Goal: Book appointment/travel/reservation

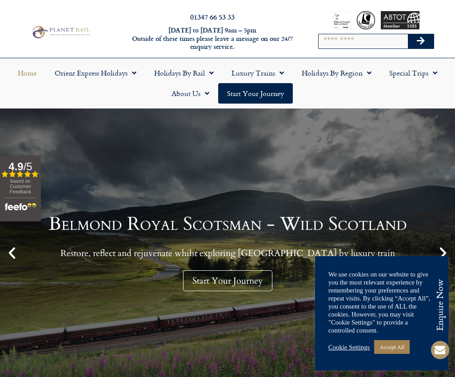
click at [254, 56] on div "01347 66 53 33 [DATE] to [DATE] 9am – 5pm Outside of these times please leave a…" at bounding box center [227, 32] width 455 height 51
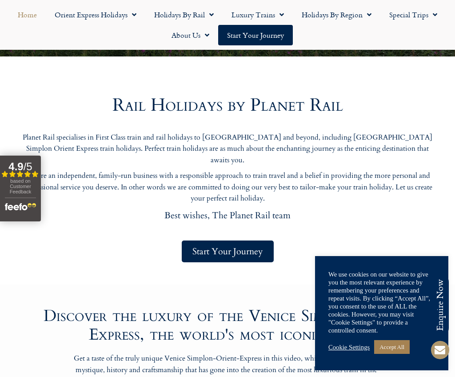
scroll to position [410, 0]
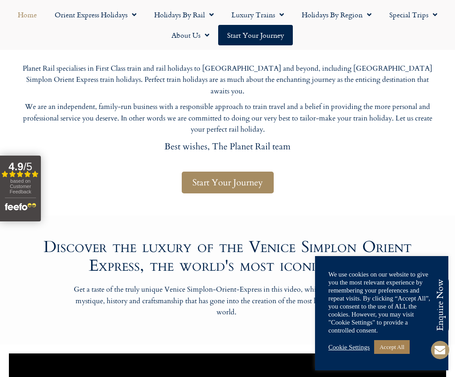
click at [235, 177] on span "Start Your Journey" at bounding box center [227, 182] width 71 height 11
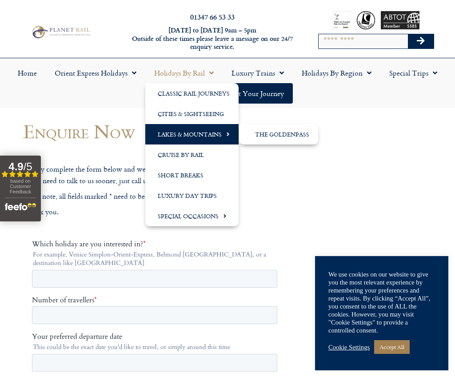
click at [198, 135] on link "Lakes & Mountains" at bounding box center [191, 134] width 93 height 20
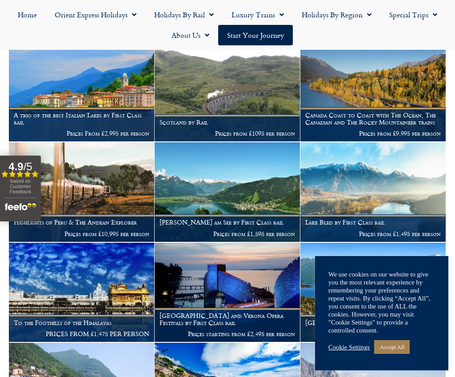
scroll to position [571, 0]
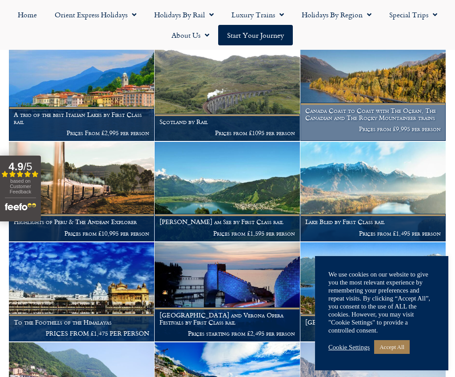
click at [358, 116] on h1 "Canada Coast to Coast with The Ocean, The Canadian and The Rocky Mountaineer tr…" at bounding box center [373, 114] width 136 height 14
